Goal: Task Accomplishment & Management: Manage account settings

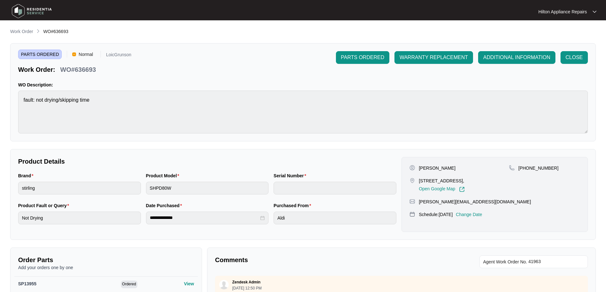
click at [24, 36] on div "**********" at bounding box center [302, 235] width 585 height 414
click at [24, 31] on p "Work Order" at bounding box center [21, 31] width 23 height 6
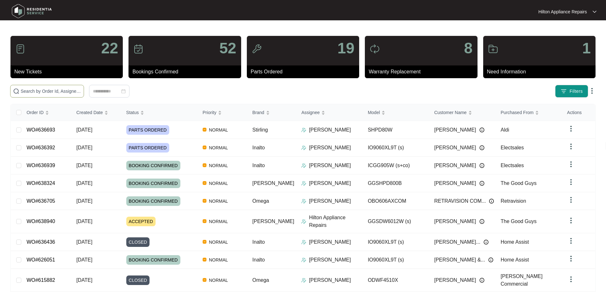
click at [81, 88] on input "text" at bounding box center [51, 91] width 60 height 7
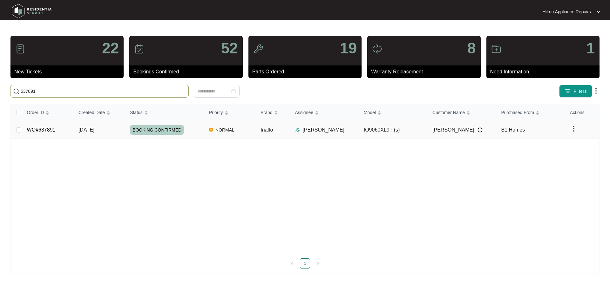
type input "637891"
click at [241, 129] on td "NORMAL" at bounding box center [230, 130] width 52 height 18
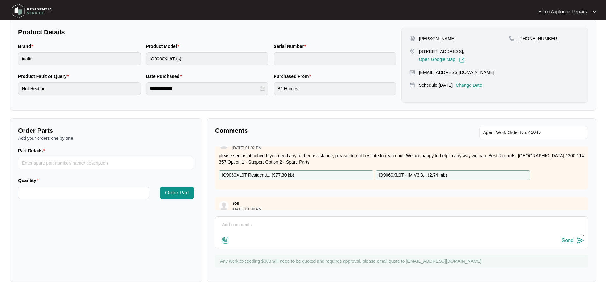
scroll to position [30, 0]
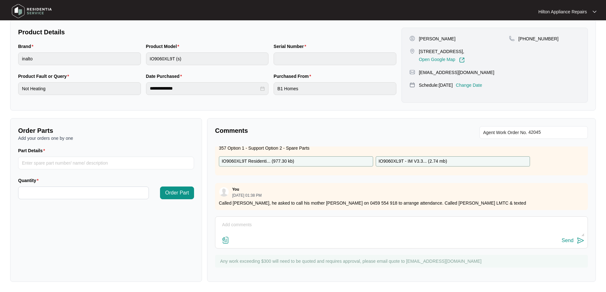
click at [254, 225] on textarea at bounding box center [401, 228] width 366 height 17
paste textarea "[PERSON_NAME] (EAST/NORTH) ([DATE]) - Work Note The clock board blows up. I sho…"
type textarea "[PERSON_NAME] (EAST/NORTH) ([DATE]) - Work Note The clock board blows up. I sho…"
click at [568, 241] on div "Send" at bounding box center [567, 241] width 12 height 6
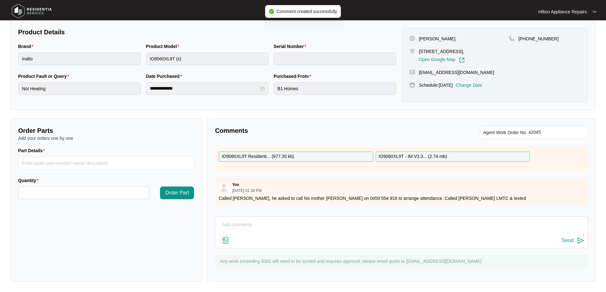
click at [279, 157] on p "IO9060XL9T Residenti... ( 977.30 kb )" at bounding box center [258, 156] width 72 height 7
click at [53, 167] on input "Part Details" at bounding box center [106, 163] width 176 height 13
paste input "SP12982"
type input "SP12982"
click at [58, 190] on input "Quantity" at bounding box center [83, 193] width 130 height 12
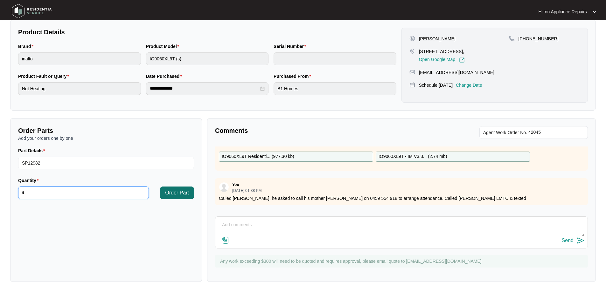
type input "*"
click at [177, 190] on span "Order Part" at bounding box center [177, 193] width 24 height 8
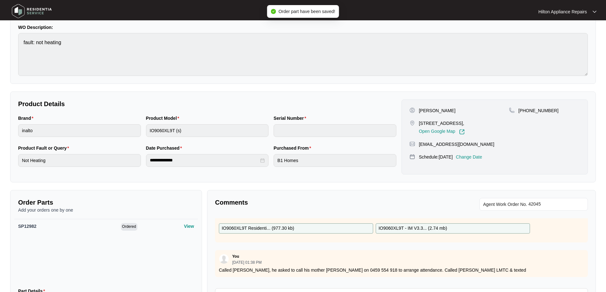
scroll to position [0, 0]
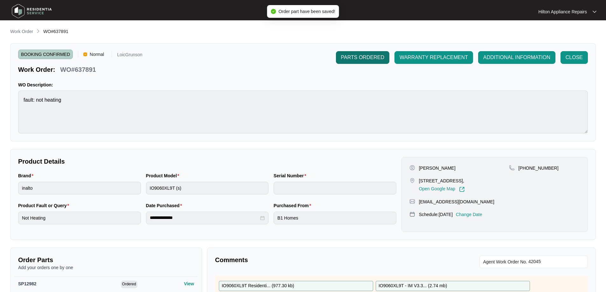
click at [360, 56] on span "PARTS ORDERED" at bounding box center [362, 58] width 43 height 8
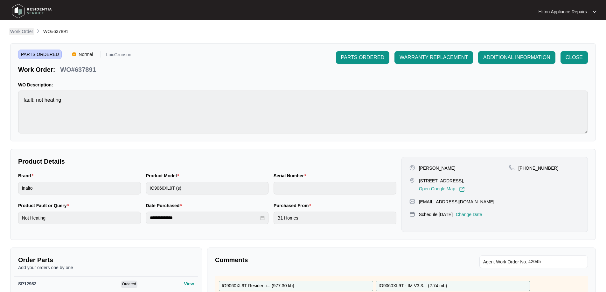
click at [26, 32] on p "Work Order" at bounding box center [21, 31] width 23 height 6
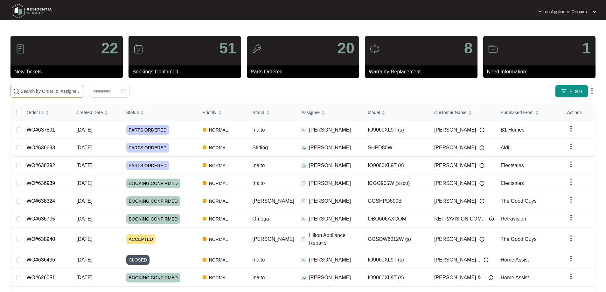
click at [62, 92] on input "text" at bounding box center [51, 91] width 60 height 7
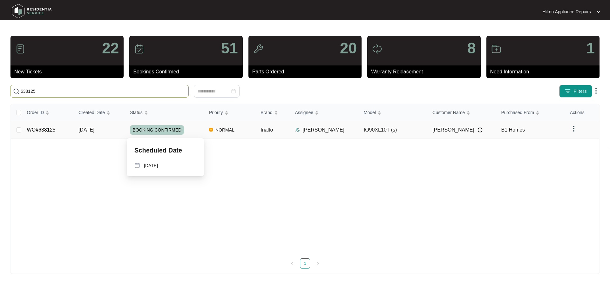
type input "638125"
click at [202, 127] on div "BOOKING CONFIRMED" at bounding box center [167, 130] width 74 height 10
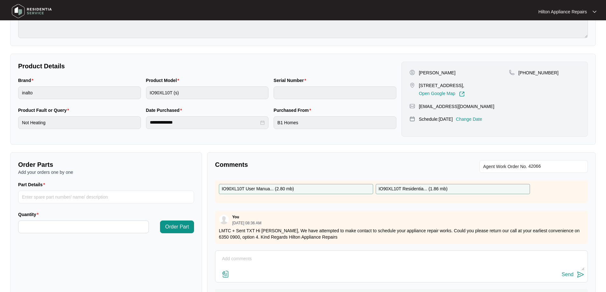
scroll to position [36, 0]
click at [412, 186] on p "IO90XL10T Residentia... ( 1.86 mb )" at bounding box center [412, 189] width 69 height 7
paste input "SP13261"
type input "SP13261"
click at [399, 186] on p "IO90XL10T Residentia... ( 1.86 mb )" at bounding box center [412, 189] width 69 height 7
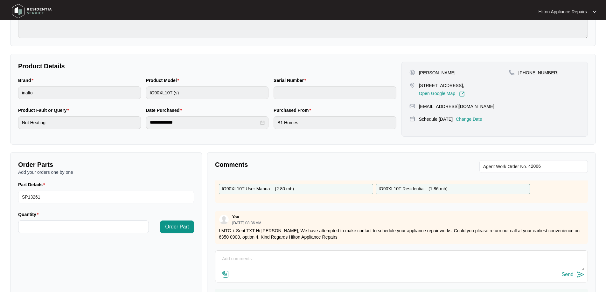
click at [399, 186] on p "IO90XL10T Residentia... ( 1.86 mb )" at bounding box center [412, 189] width 69 height 7
click at [94, 226] on input "Quantity" at bounding box center [83, 227] width 130 height 12
type input "*"
click at [177, 229] on span "Order Part" at bounding box center [177, 227] width 24 height 8
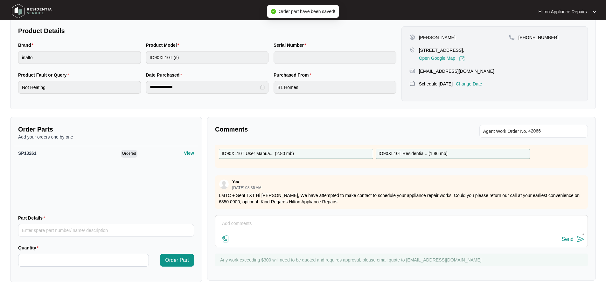
scroll to position [131, 0]
paste textarea "The oven isn't heating. Need a new multi switch and 30mins"
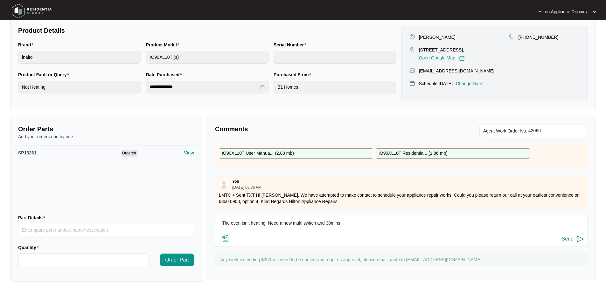
type textarea "The oven isn't heating. Need a new multi switch and 30mins"
click at [571, 240] on div "Send" at bounding box center [567, 239] width 12 height 6
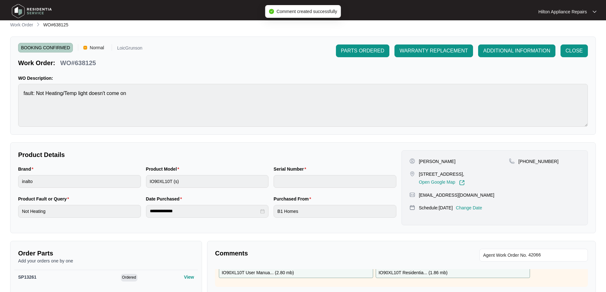
scroll to position [0, 0]
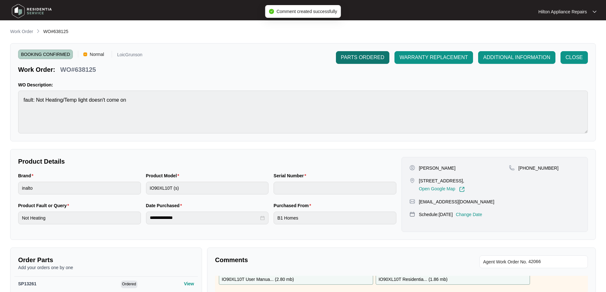
click at [364, 56] on span "PARTS ORDERED" at bounding box center [362, 58] width 43 height 8
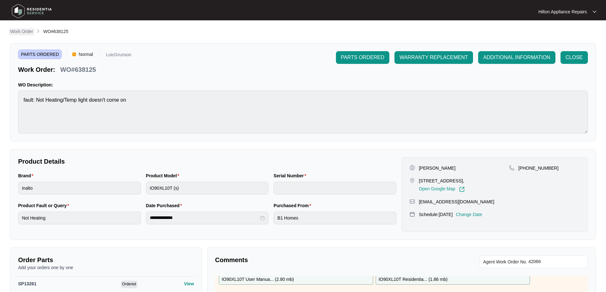
click at [21, 32] on p "Work Order" at bounding box center [21, 31] width 23 height 6
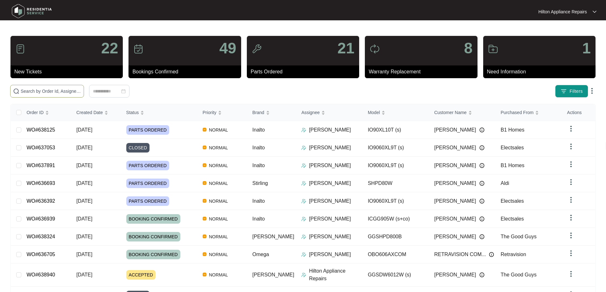
click at [66, 90] on input "text" at bounding box center [51, 91] width 60 height 7
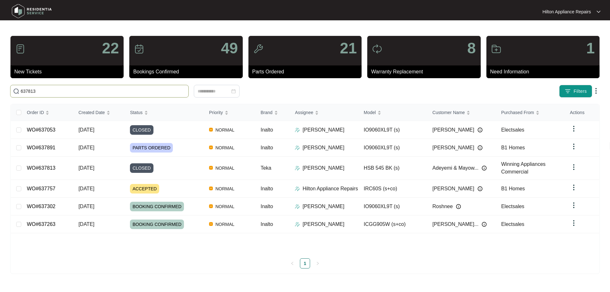
type input "637813"
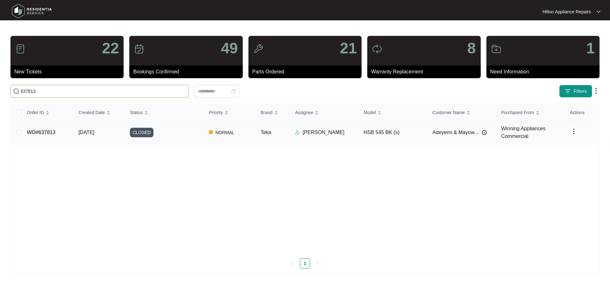
click at [193, 135] on div "CLOSED" at bounding box center [167, 133] width 74 height 10
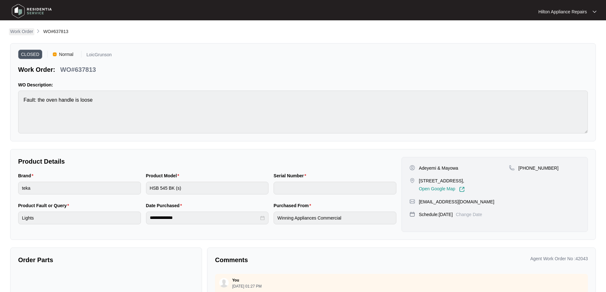
click at [16, 30] on p "Work Order" at bounding box center [21, 31] width 23 height 6
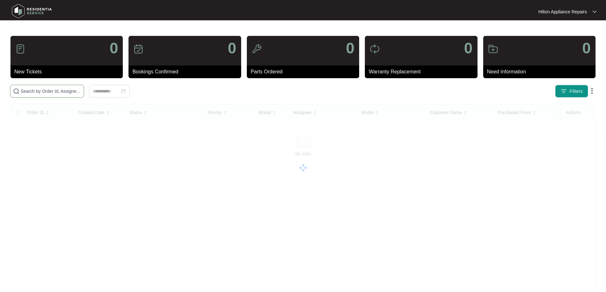
click at [81, 91] on input "text" at bounding box center [51, 91] width 60 height 7
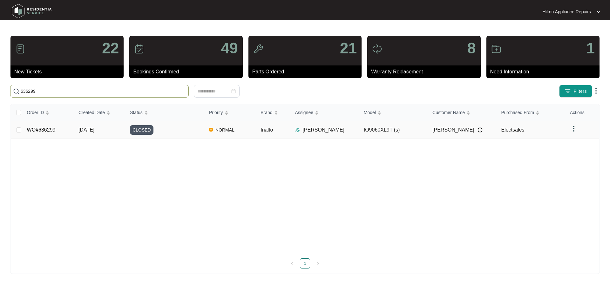
type input "636299"
click at [190, 133] on div "CLOSED" at bounding box center [167, 130] width 74 height 10
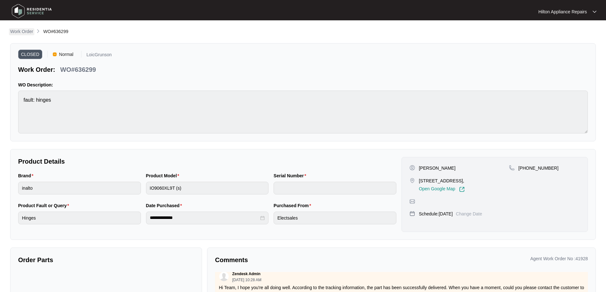
click at [25, 31] on p "Work Order" at bounding box center [21, 31] width 23 height 6
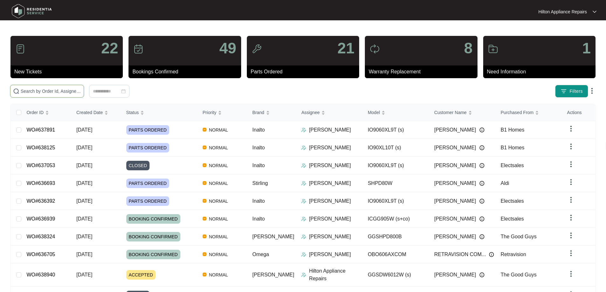
click at [81, 91] on input "text" at bounding box center [51, 91] width 60 height 7
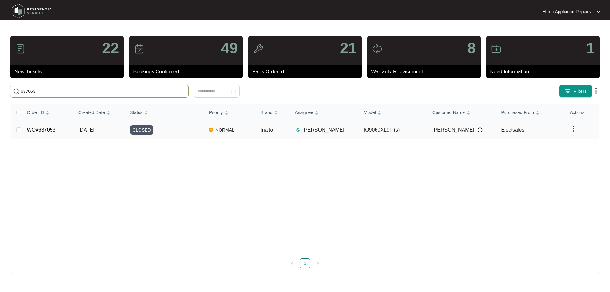
type input "637053"
click at [179, 126] on div "CLOSED" at bounding box center [167, 130] width 74 height 10
